Goal: Information Seeking & Learning: Find specific fact

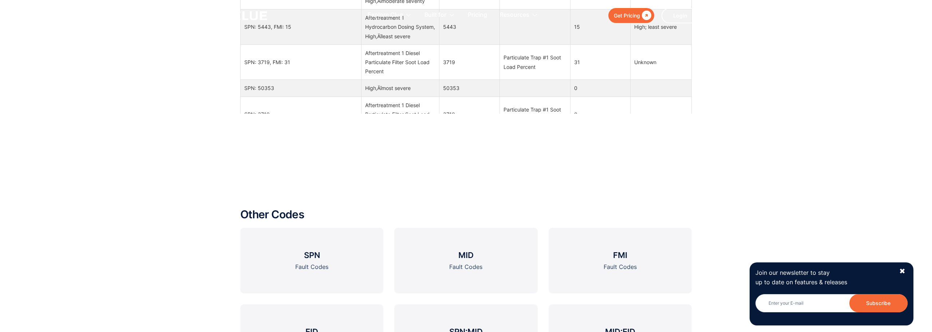
scroll to position [911, 0]
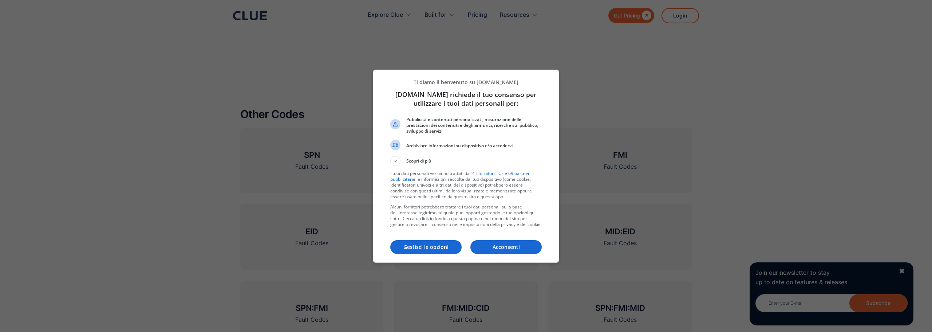
click at [303, 169] on div at bounding box center [466, 166] width 932 height 332
click at [435, 243] on button "Gestisci le opzioni" at bounding box center [425, 247] width 71 height 14
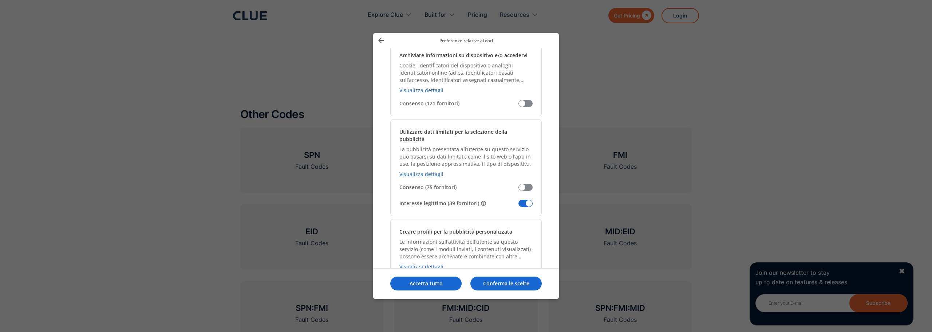
click at [527, 200] on span "Gestisci i tuoi dati" at bounding box center [526, 203] width 14 height 7
click at [519, 206] on input "Interesse legittimo (39 fornitori)" at bounding box center [519, 206] width 0 height 0
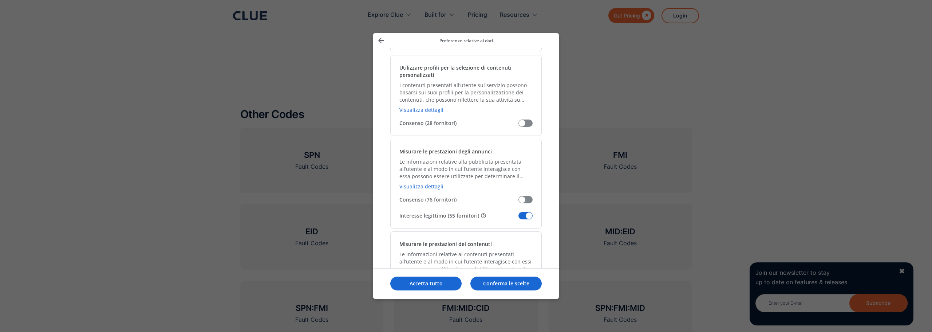
click at [530, 212] on span "Gestisci i tuoi dati" at bounding box center [526, 215] width 14 height 7
click at [519, 218] on input "Interesse legittimo (55 fornitori)" at bounding box center [519, 218] width 0 height 0
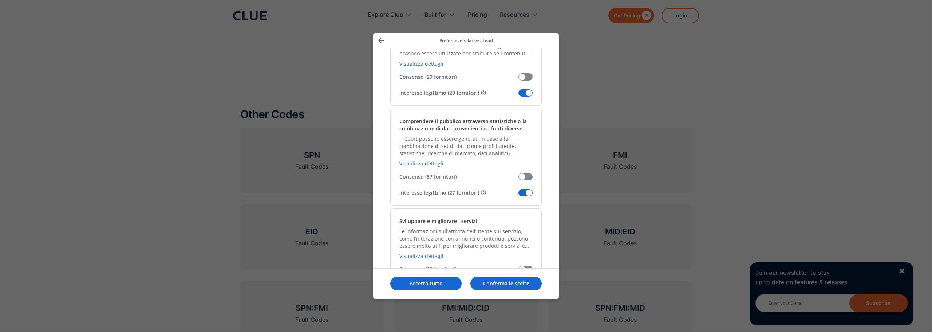
scroll to position [692, 0]
click at [524, 86] on span "Gestisci i tuoi dati" at bounding box center [526, 89] width 14 height 7
click at [519, 92] on input "Interesse legittimo (20 fornitori)" at bounding box center [519, 92] width 0 height 0
click at [527, 186] on span "Gestisci i tuoi dati" at bounding box center [526, 189] width 14 height 7
click at [519, 192] on input "Interesse legittimo (27 fornitori)" at bounding box center [519, 192] width 0 height 0
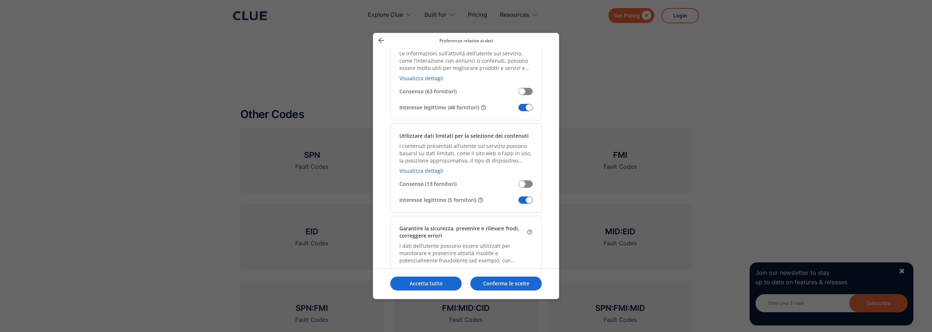
scroll to position [874, 0]
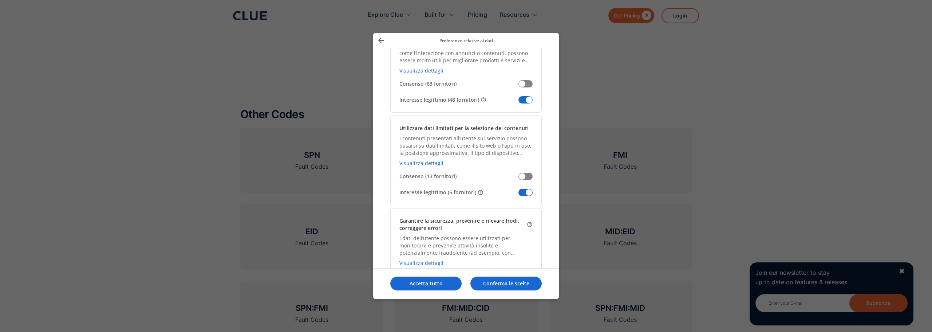
click at [527, 96] on span "Gestisci i tuoi dati" at bounding box center [526, 99] width 14 height 7
click at [519, 102] on input "Interesse legittimo (48 fornitori)" at bounding box center [519, 102] width 0 height 0
click at [528, 189] on span "Gestisci i tuoi dati" at bounding box center [526, 192] width 14 height 7
click at [519, 195] on input "Interesse legittimo (5 fornitori)" at bounding box center [519, 195] width 0 height 0
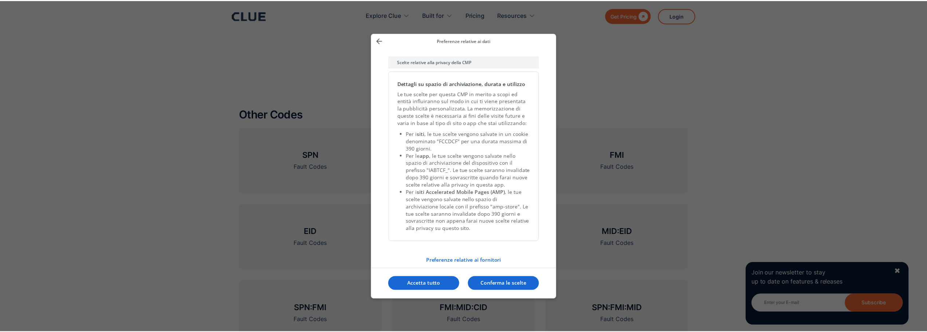
scroll to position [1537, 0]
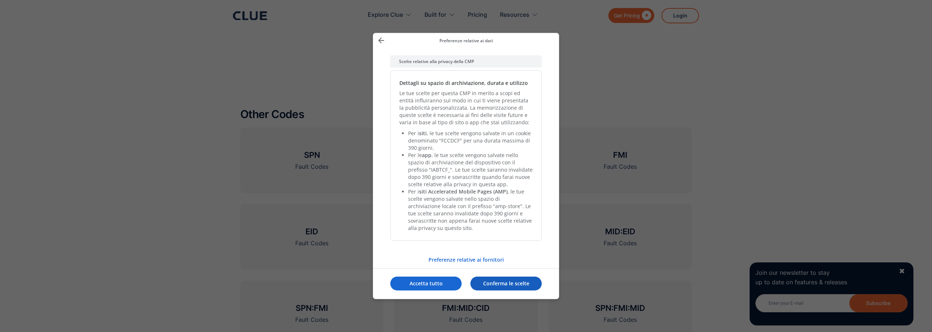
click at [500, 288] on button "Conferma le scelte" at bounding box center [506, 283] width 71 height 14
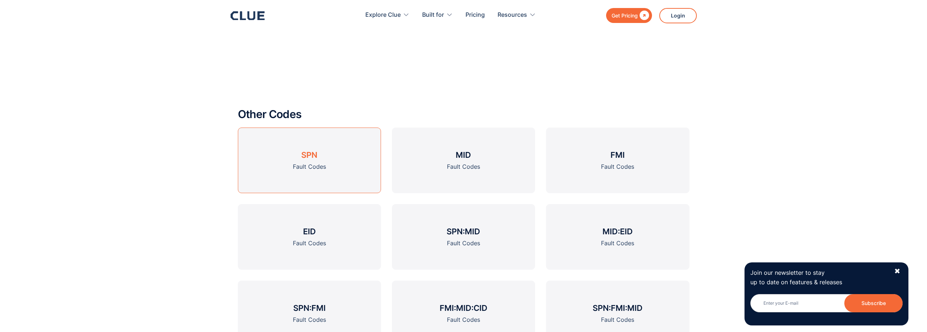
click at [328, 151] on link "SPN Fault Codes" at bounding box center [309, 160] width 143 height 66
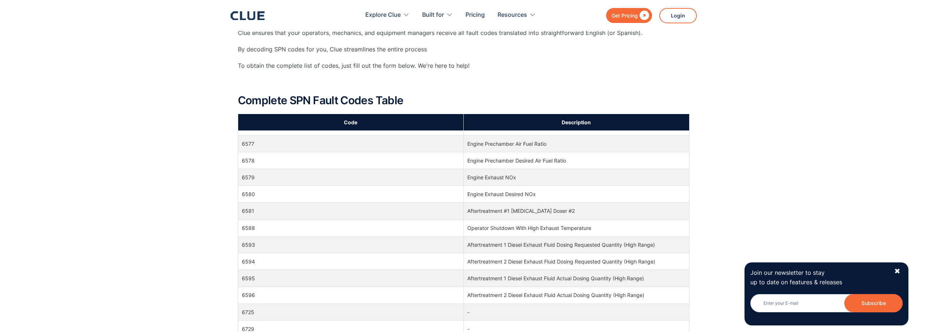
scroll to position [64193, 0]
